Goal: Task Accomplishment & Management: Manage account settings

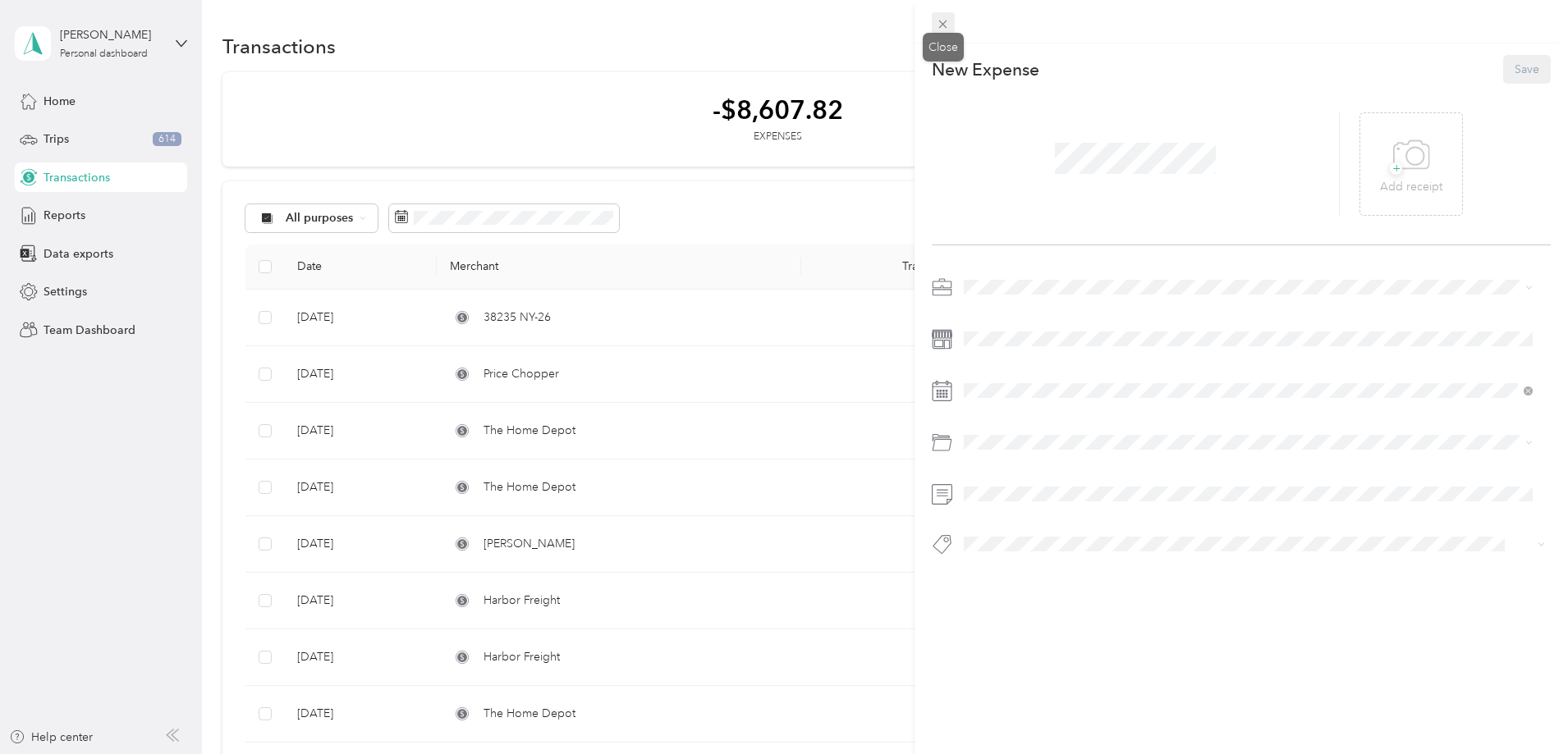
click at [944, 29] on icon at bounding box center [943, 24] width 14 height 14
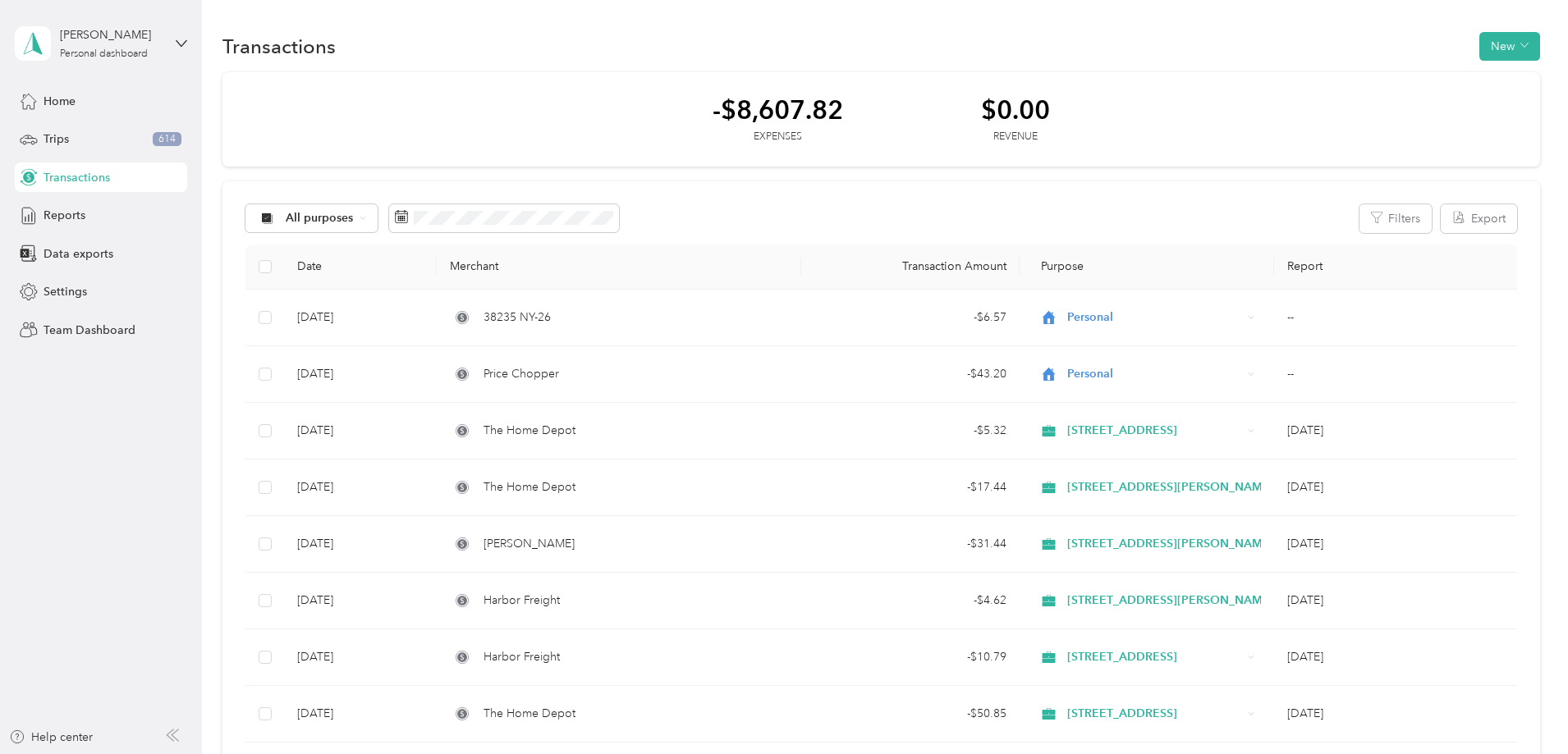
click at [53, 213] on span "Reports" at bounding box center [64, 216] width 42 height 17
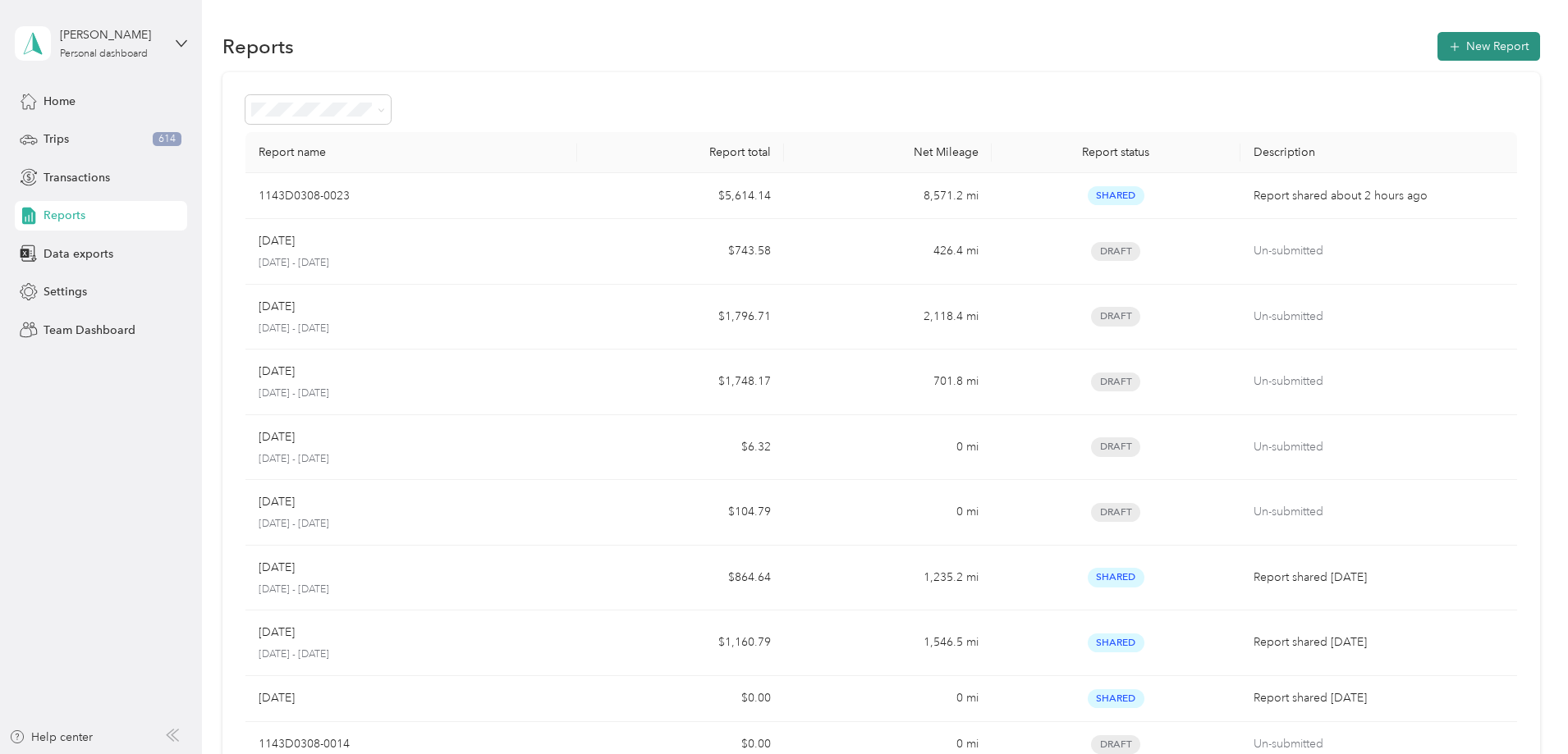
click at [1437, 44] on button "New Report" at bounding box center [1489, 47] width 102 height 29
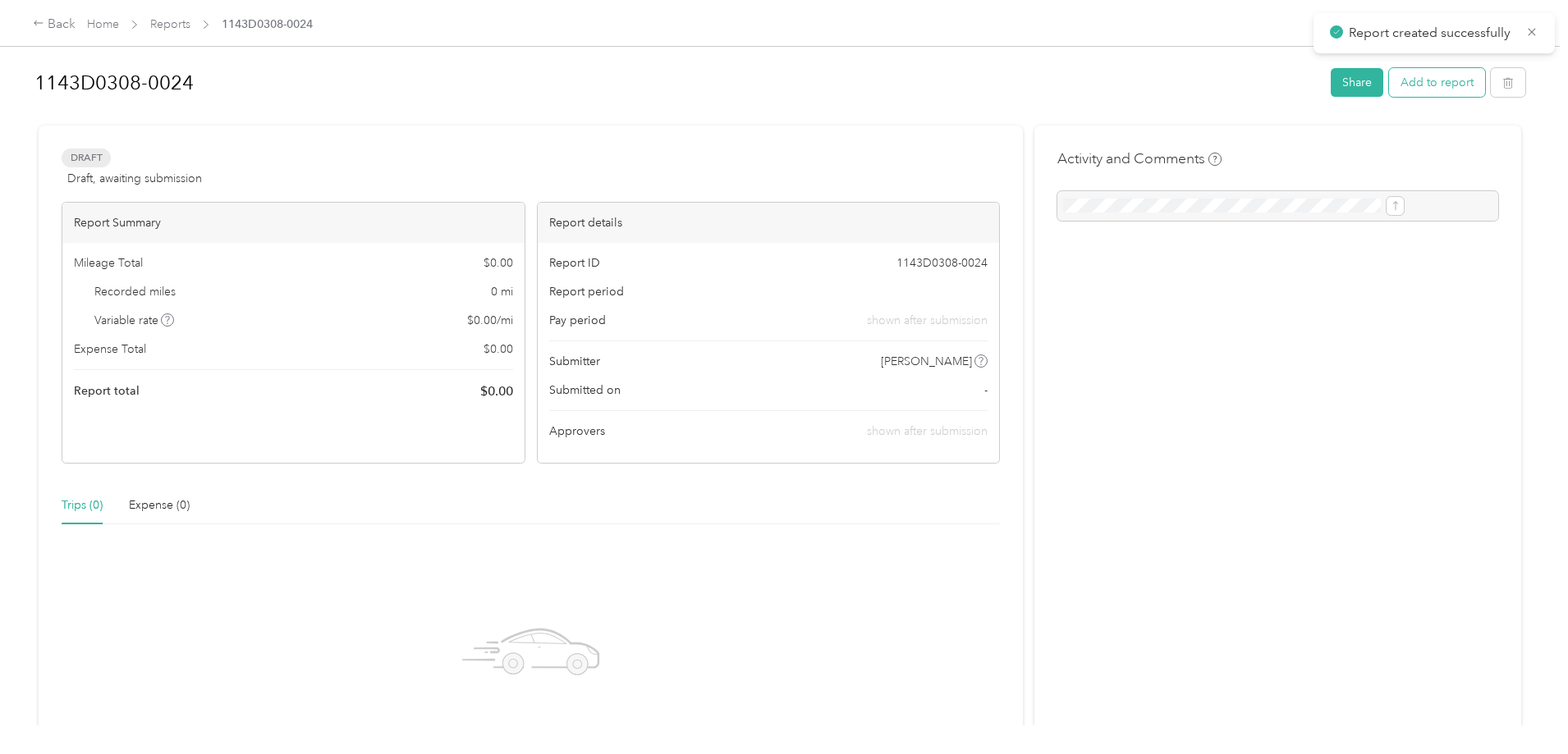
click at [1389, 87] on button "Add to report" at bounding box center [1437, 83] width 96 height 29
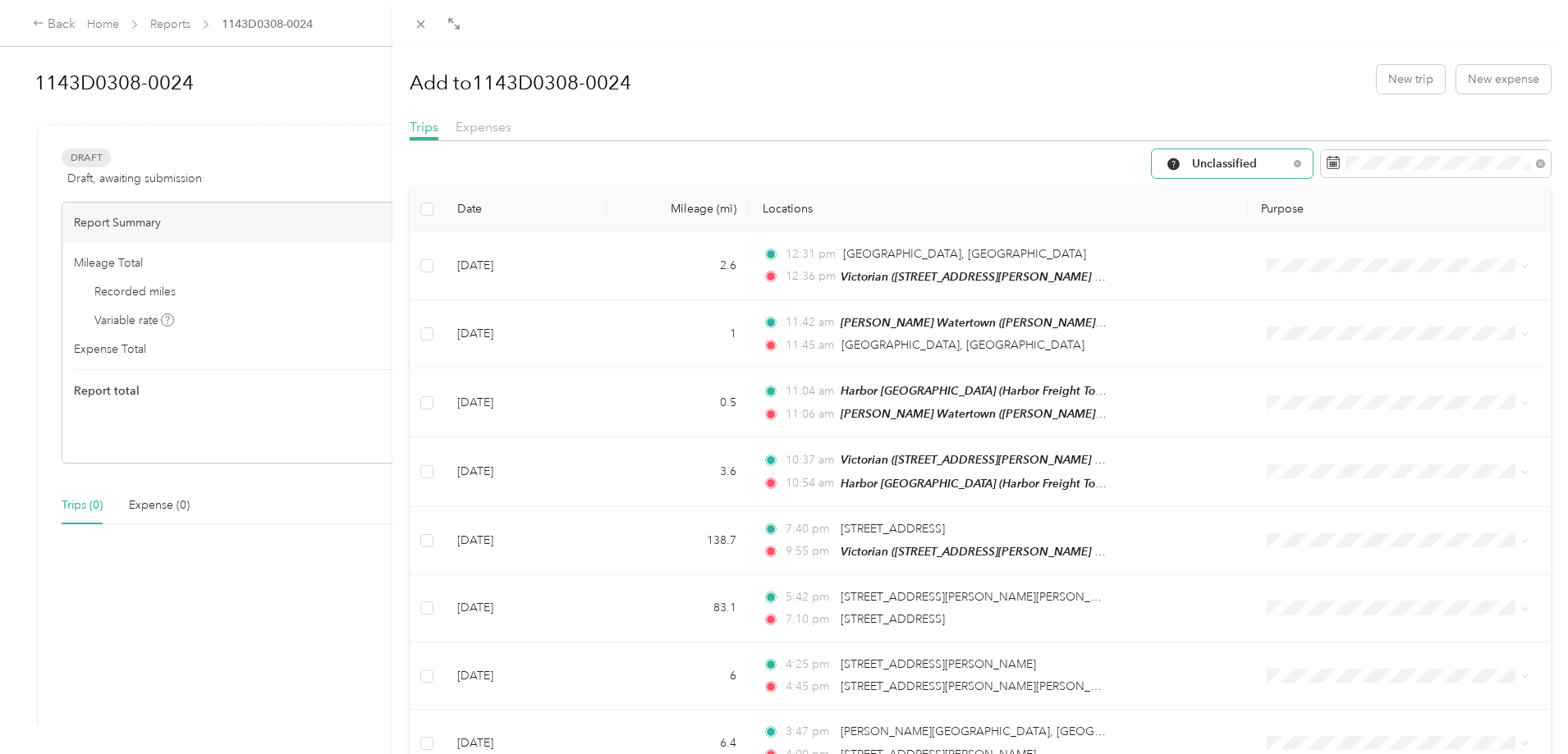
click at [1280, 165] on div "Unclassified" at bounding box center [1232, 164] width 161 height 29
click at [1488, 81] on button "New expense" at bounding box center [1503, 79] width 95 height 29
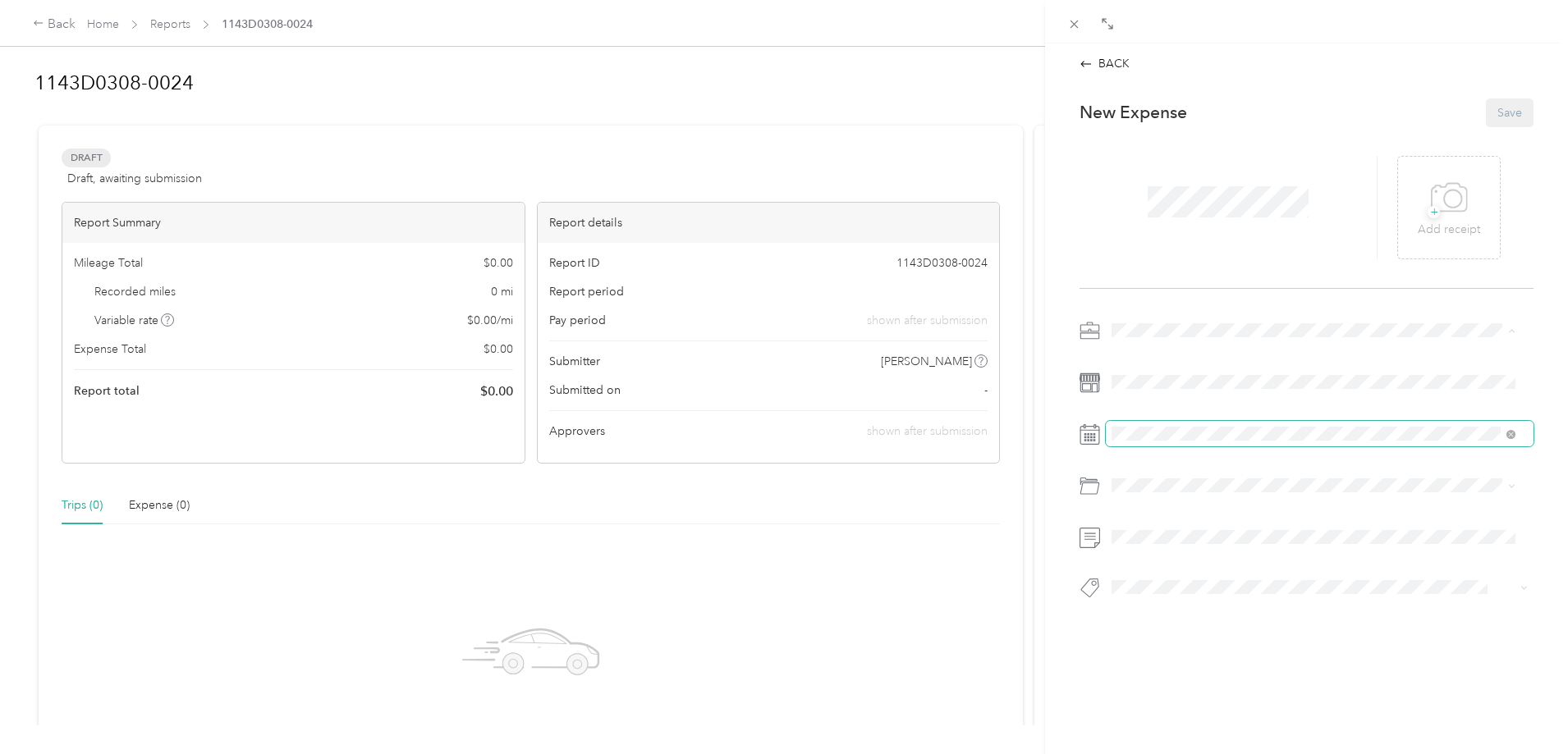
click at [1182, 754] on div "Drag to resize Click to close BACK This expense cannot be edited because it is …" at bounding box center [780, 754] width 1560 height 0
click at [1250, 443] on span at bounding box center [1319, 434] width 427 height 26
click at [1152, 525] on icon at bounding box center [1153, 526] width 16 height 16
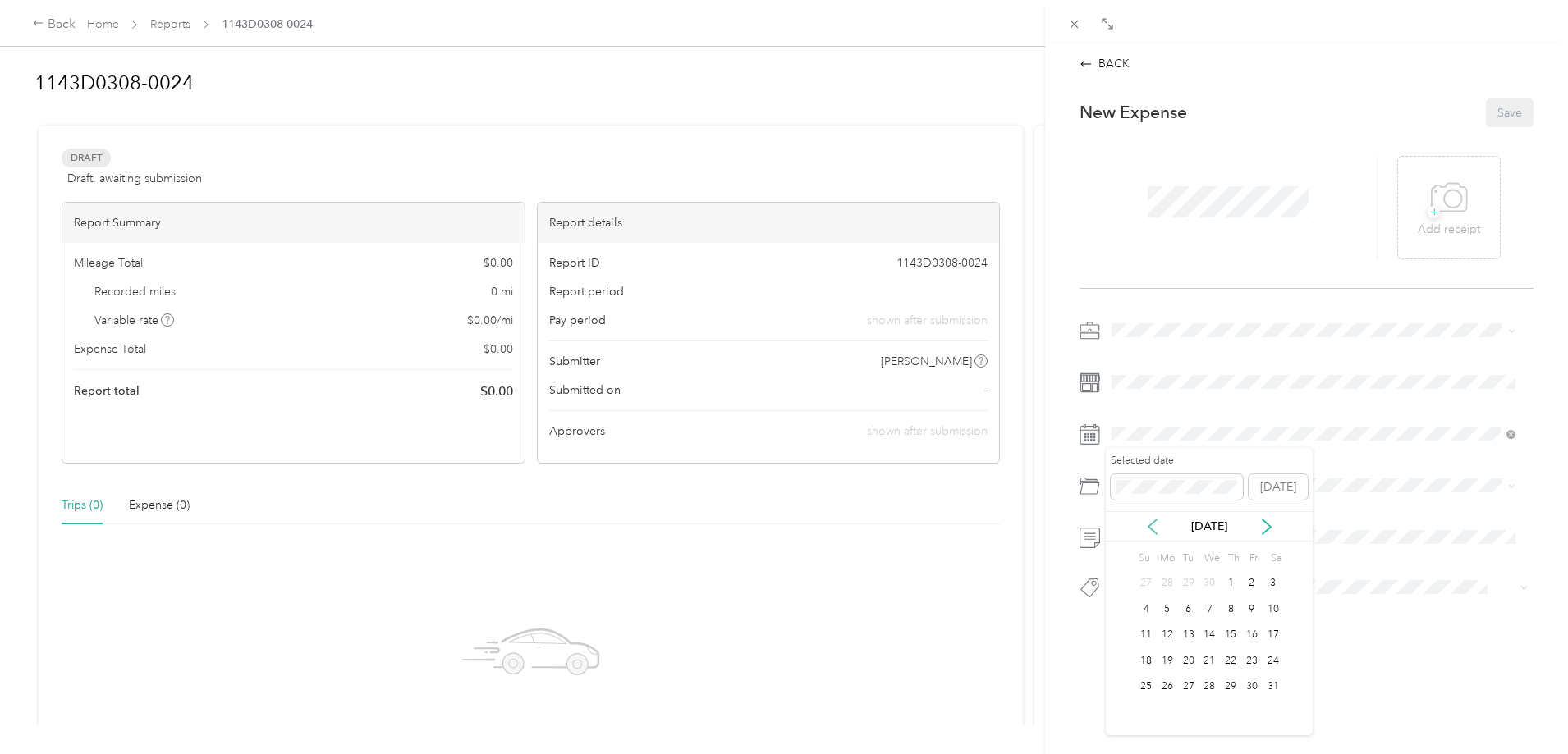
click at [1152, 525] on icon at bounding box center [1153, 526] width 16 height 16
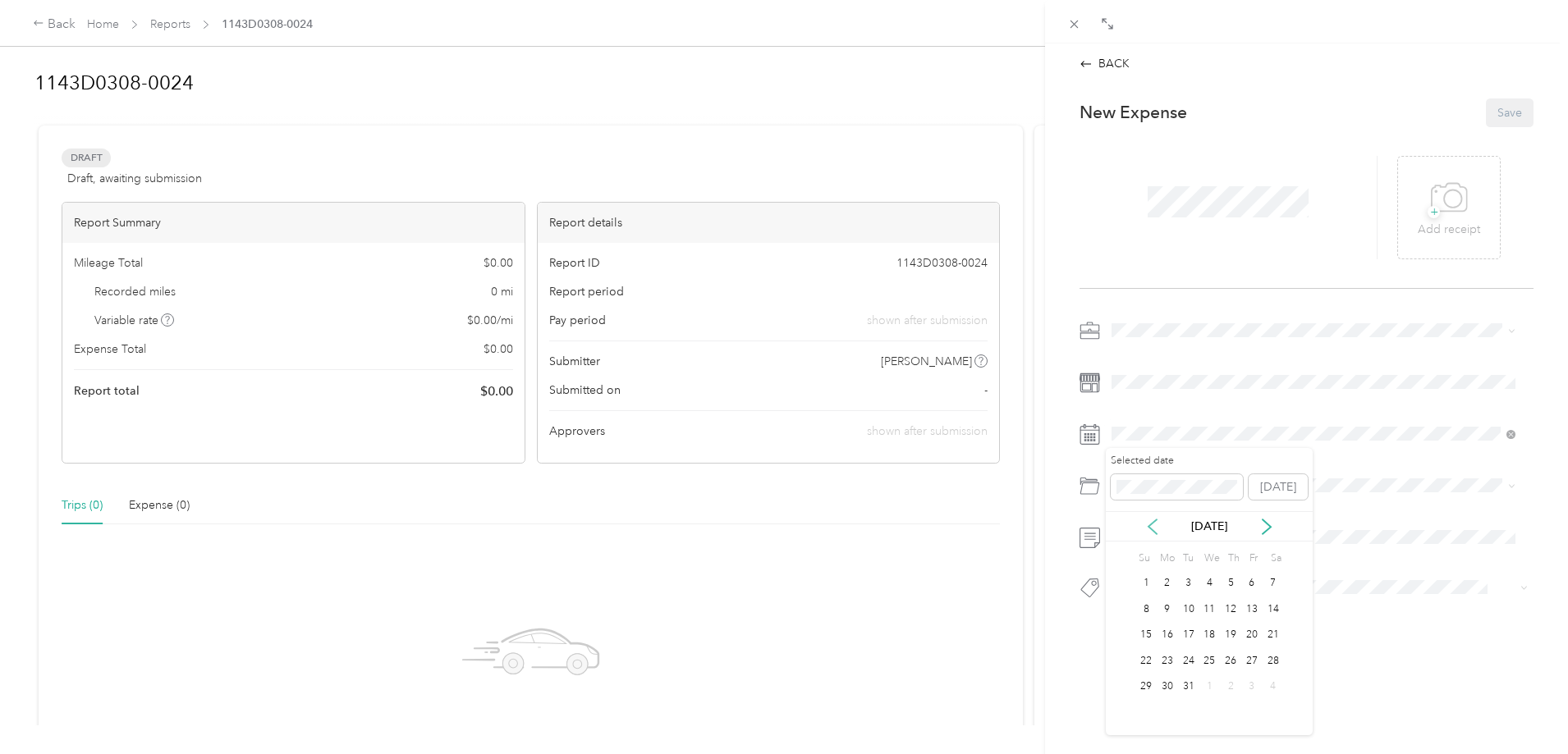
click at [1152, 525] on icon at bounding box center [1153, 526] width 16 height 16
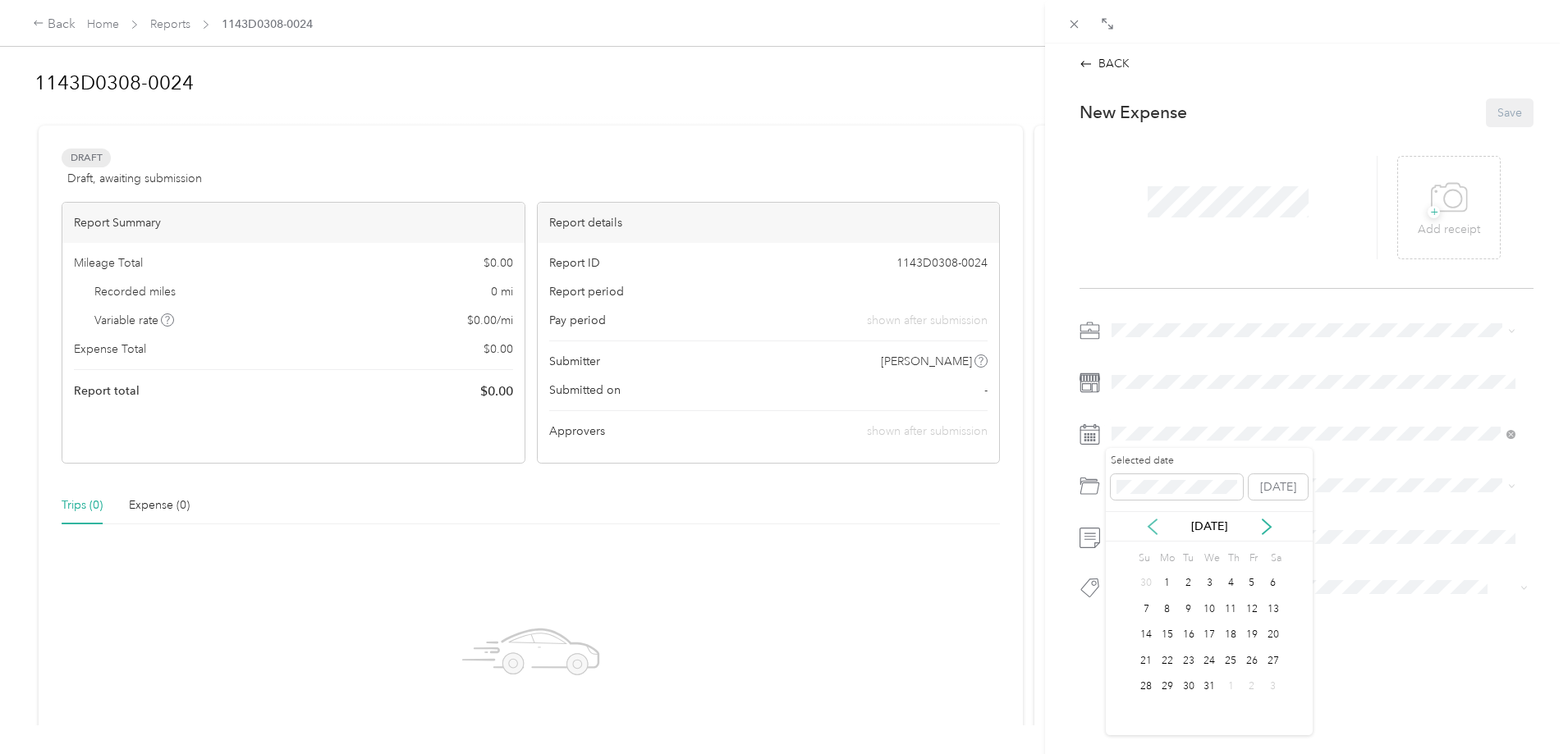
click at [1152, 525] on icon at bounding box center [1153, 526] width 16 height 16
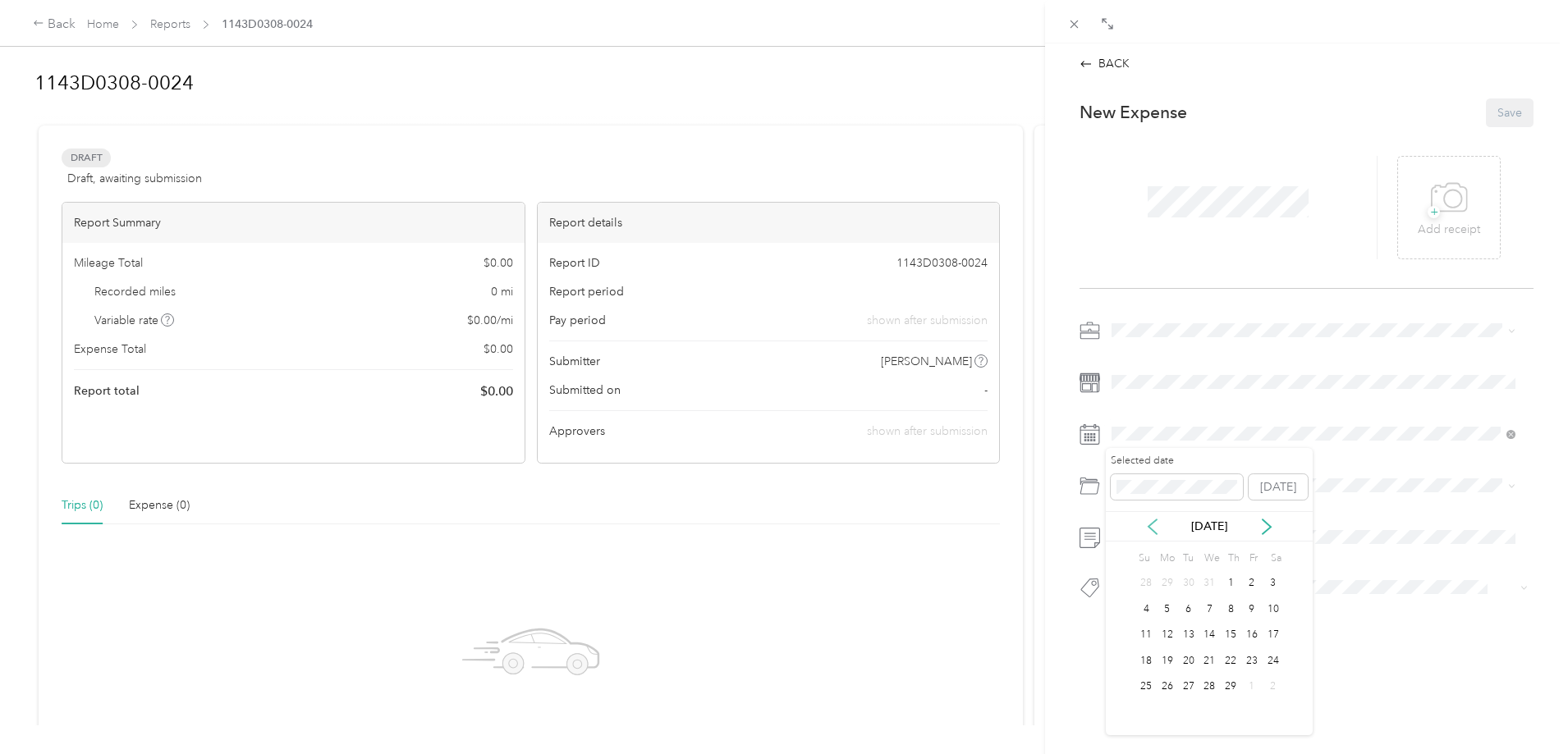
click at [1152, 525] on icon at bounding box center [1153, 526] width 16 height 16
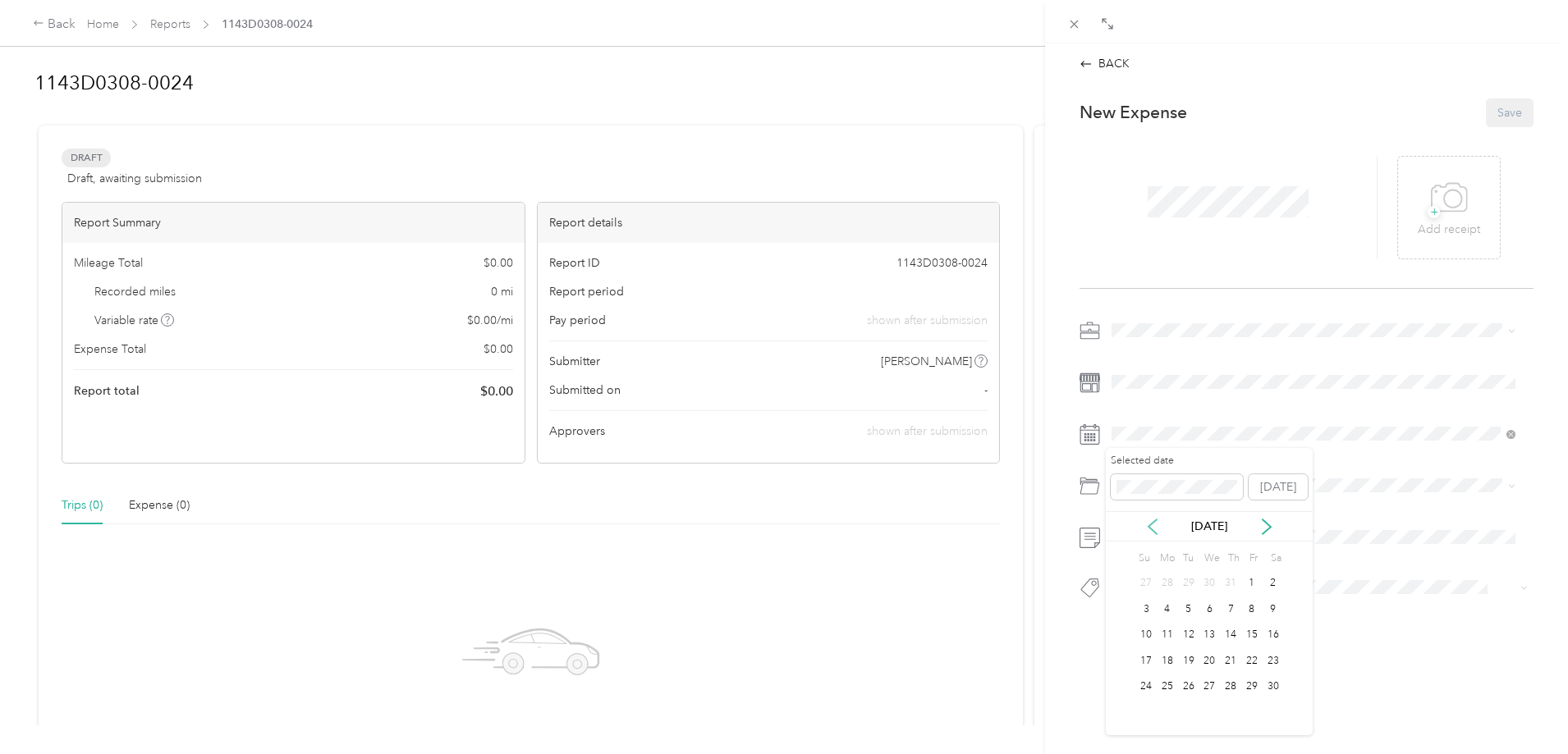
click at [1152, 525] on icon at bounding box center [1153, 526] width 16 height 16
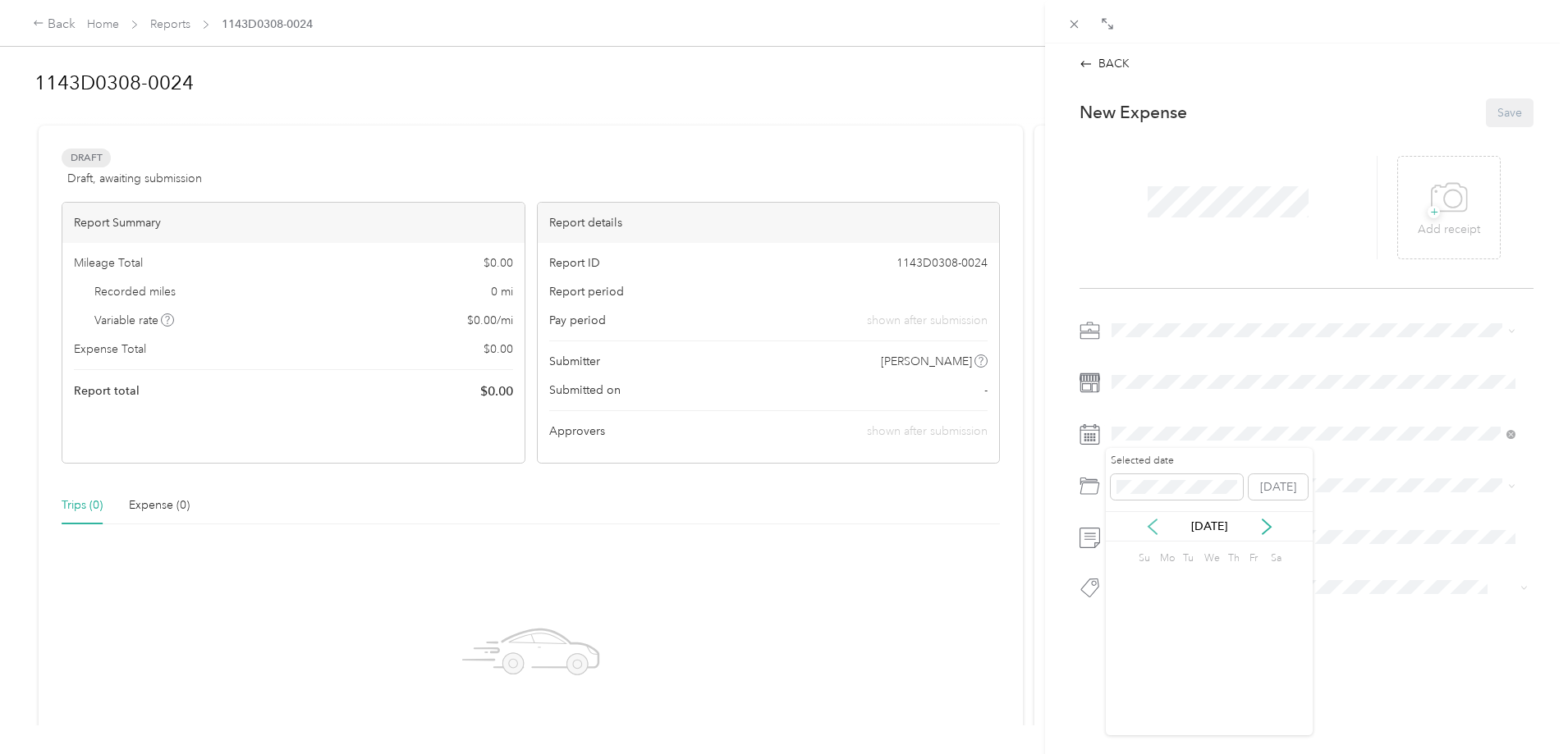
click at [1152, 525] on icon at bounding box center [1153, 526] width 16 height 16
click at [1263, 528] on icon at bounding box center [1266, 526] width 16 height 16
click at [1185, 639] on div "11" at bounding box center [1188, 635] width 21 height 20
click at [1161, 494] on span at bounding box center [1319, 485] width 427 height 26
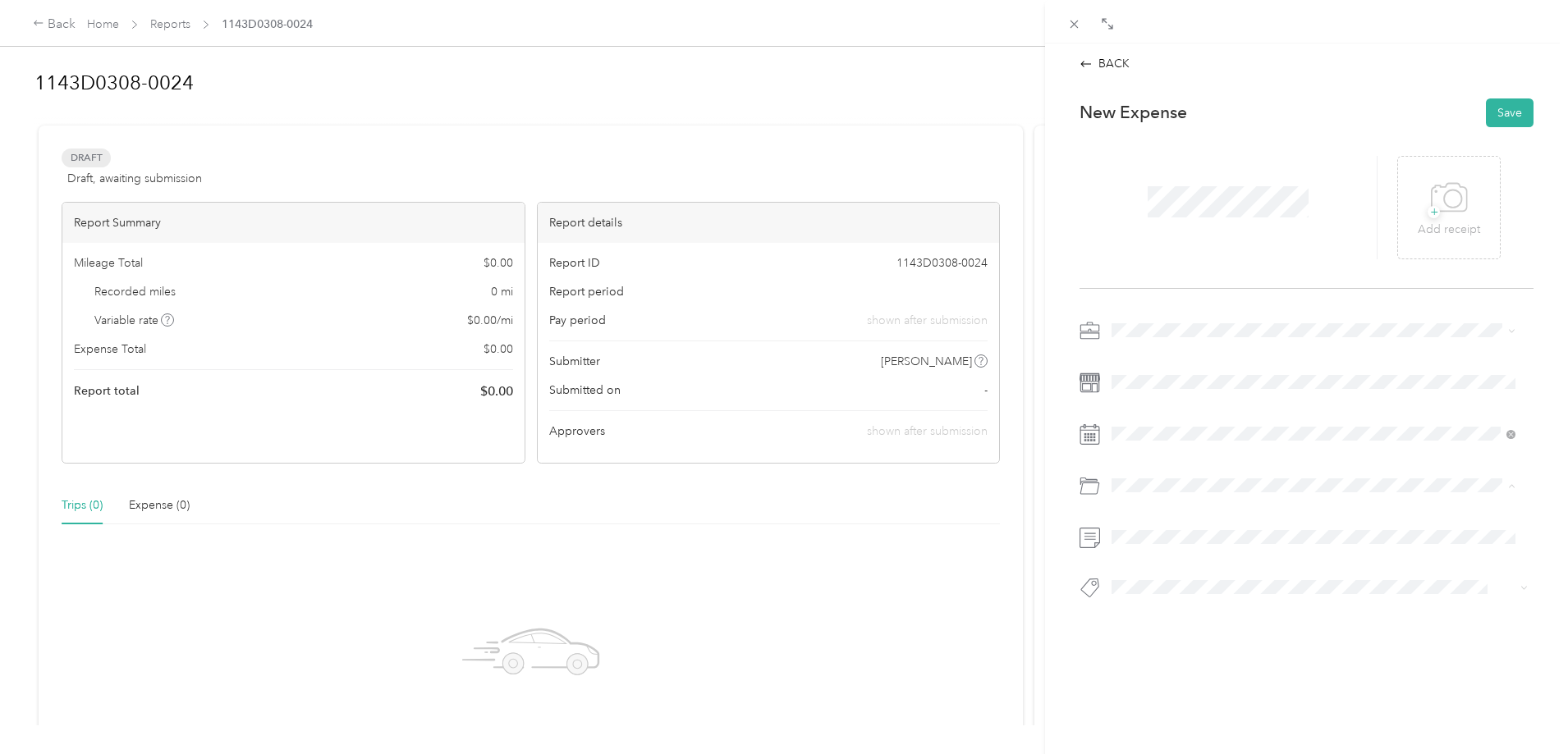
click at [1182, 524] on li "Custom categories" at bounding box center [1313, 519] width 415 height 38
drag, startPoint x: 1079, startPoint y: 22, endPoint x: 1065, endPoint y: 50, distance: 31.3
click at [1065, 50] on div "Close" at bounding box center [1074, 47] width 41 height 29
click at [1075, 26] on icon at bounding box center [1074, 24] width 14 height 14
